Goal: Book appointment/travel/reservation

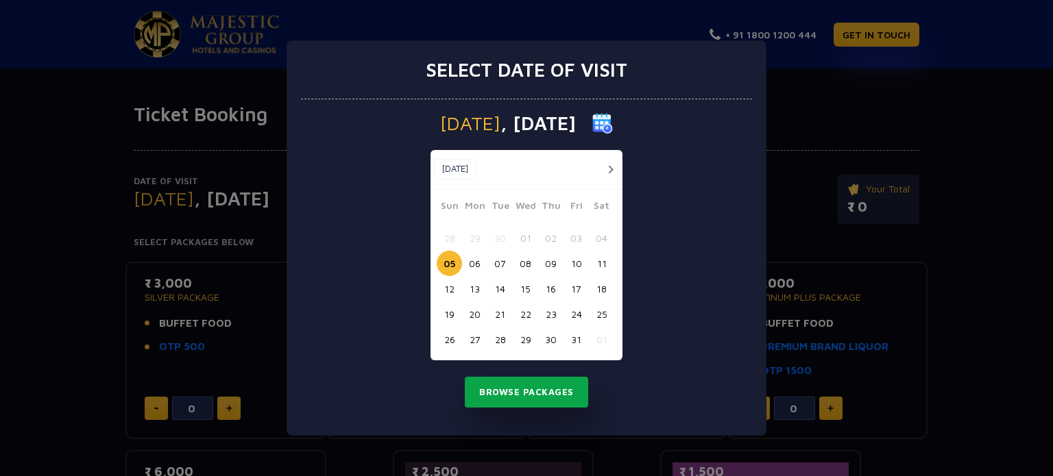
click at [537, 391] on button "Browse Packages" at bounding box center [526, 393] width 123 height 32
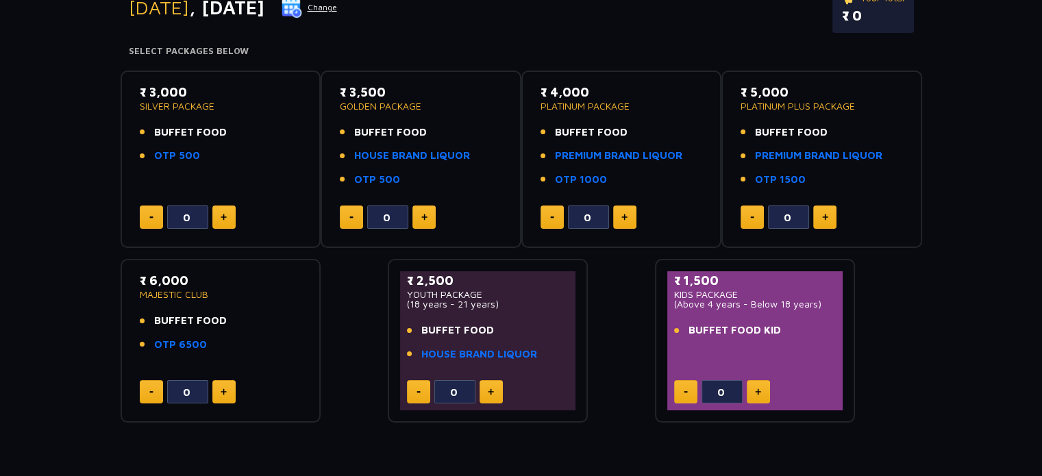
scroll to position [192, 0]
click at [781, 303] on p "(Above 4 years - Below 18 years)" at bounding box center [755, 304] width 162 height 10
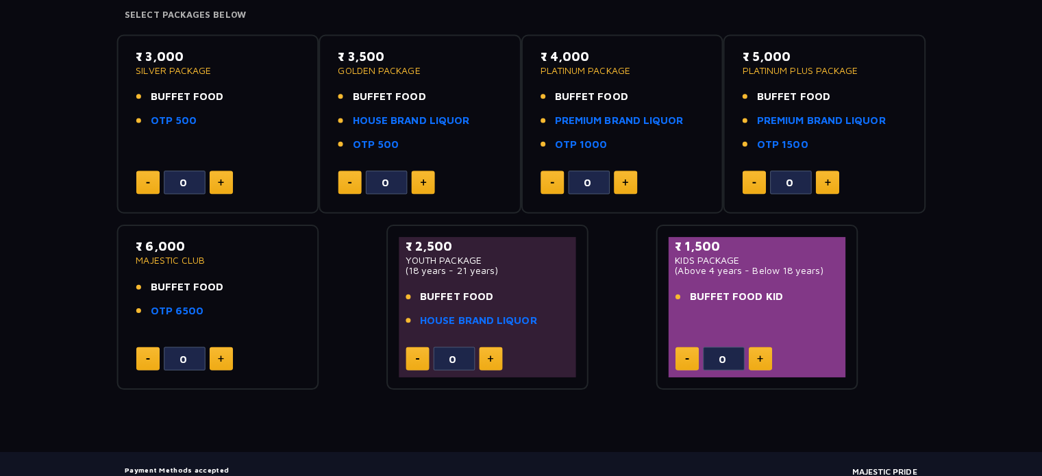
scroll to position [224, 0]
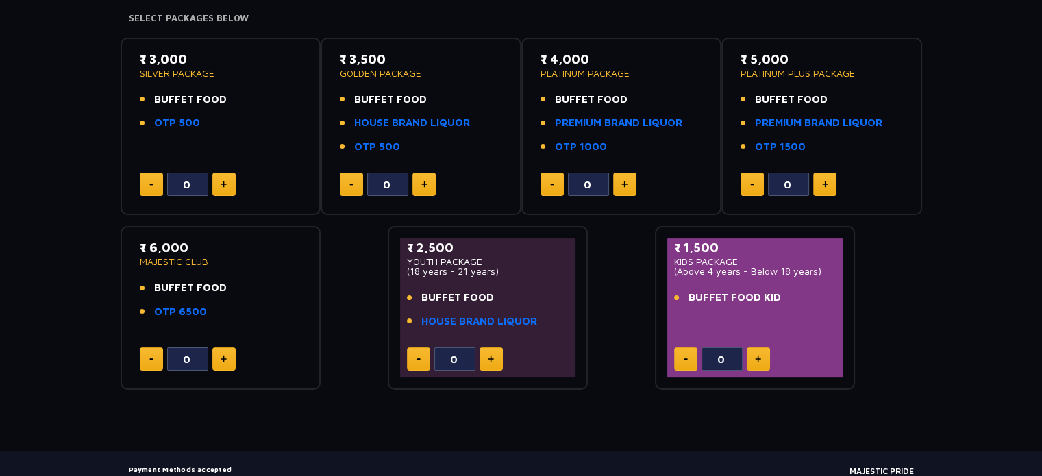
click at [225, 185] on img at bounding box center [224, 184] width 6 height 7
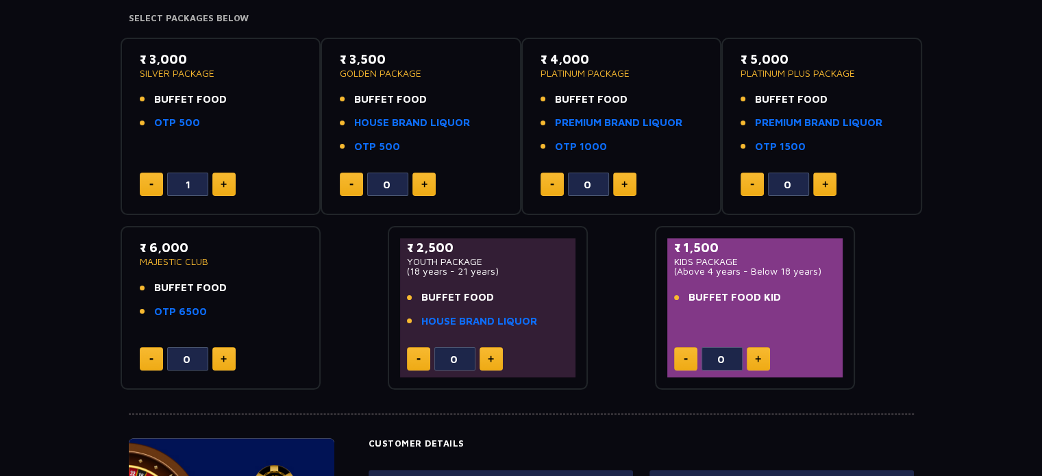
click at [225, 185] on img at bounding box center [224, 184] width 6 height 7
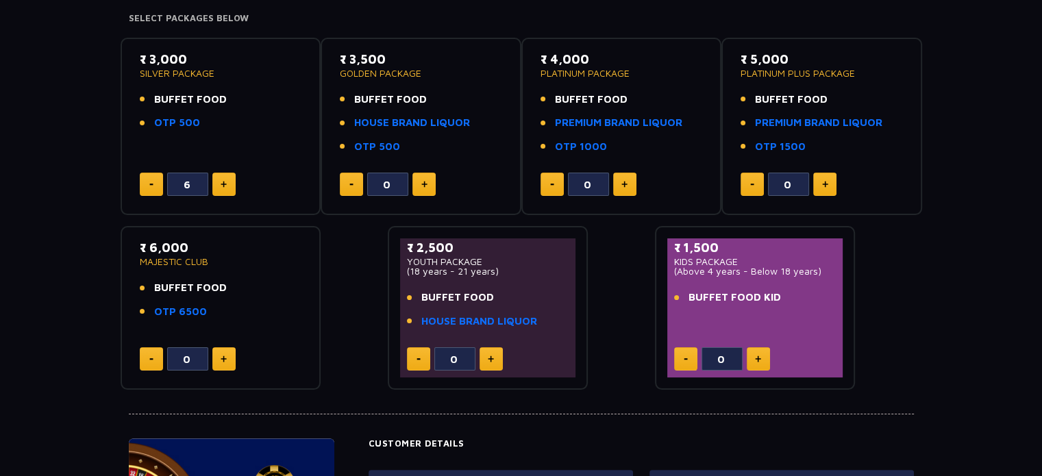
click at [225, 185] on img at bounding box center [224, 184] width 6 height 7
click at [147, 182] on button at bounding box center [151, 184] width 23 height 23
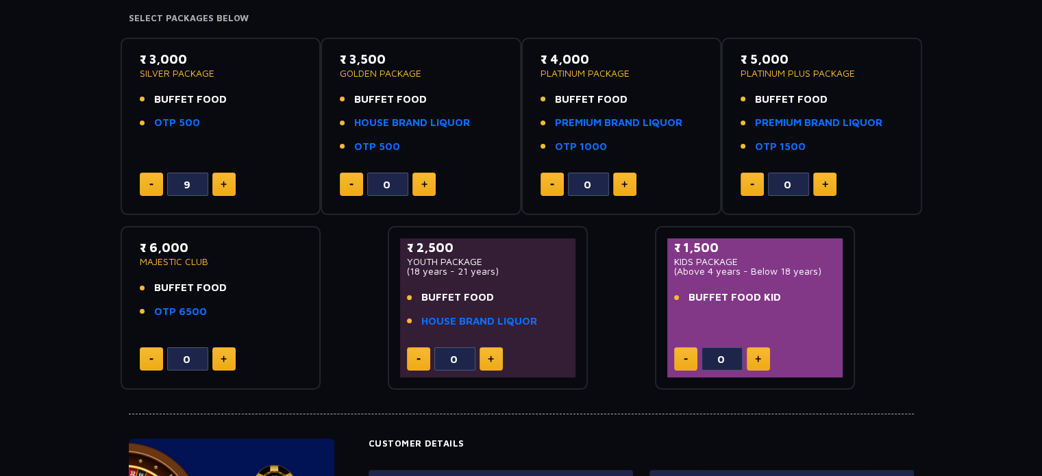
click at [147, 182] on button at bounding box center [151, 184] width 23 height 23
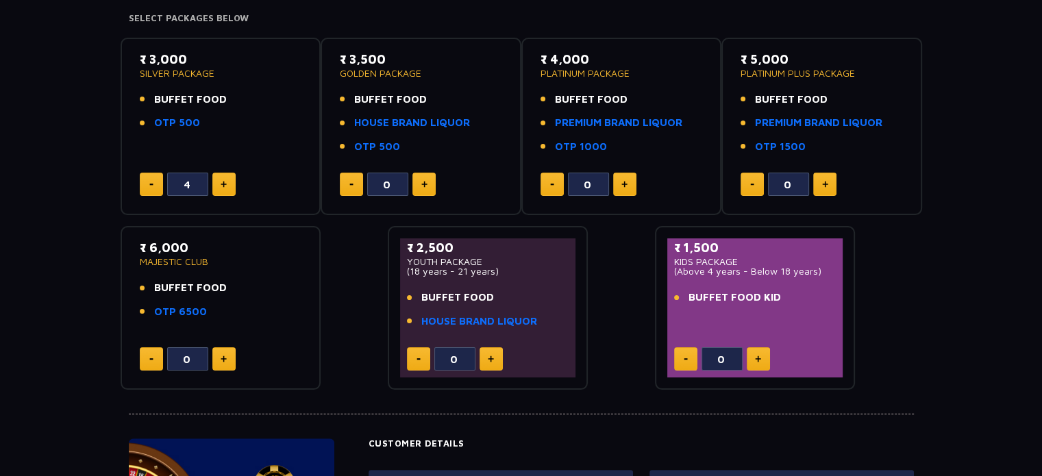
click at [147, 182] on button at bounding box center [151, 184] width 23 height 23
type input "2"
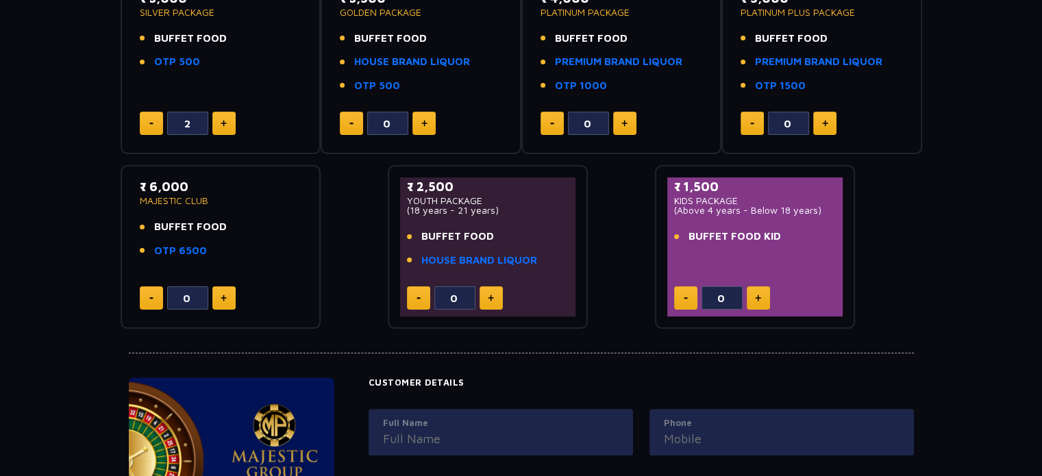
scroll to position [279, 0]
